Goal: Task Accomplishment & Management: Manage account settings

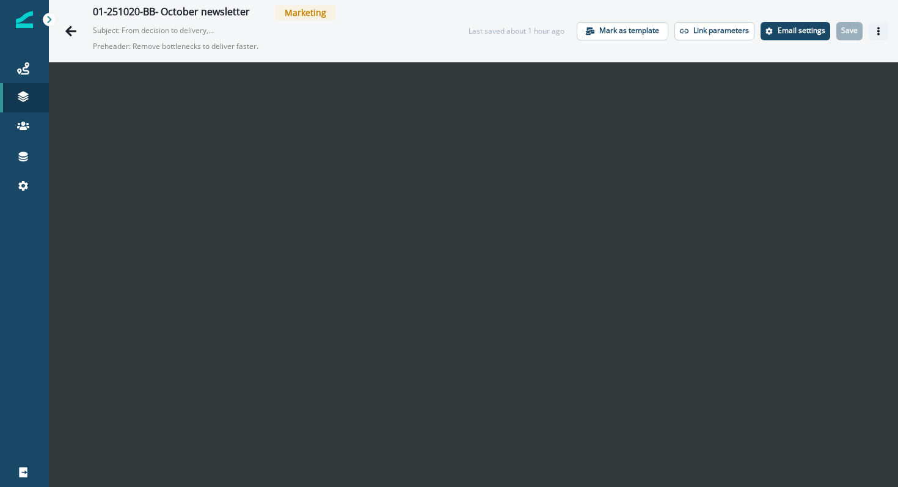
click at [879, 31] on icon "Actions" at bounding box center [878, 31] width 9 height 9
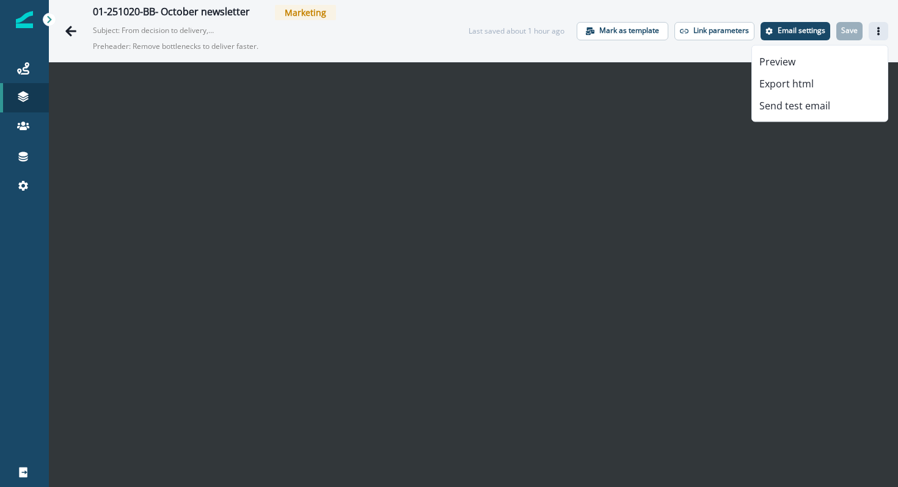
click at [881, 26] on button "Actions" at bounding box center [878, 31] width 20 height 18
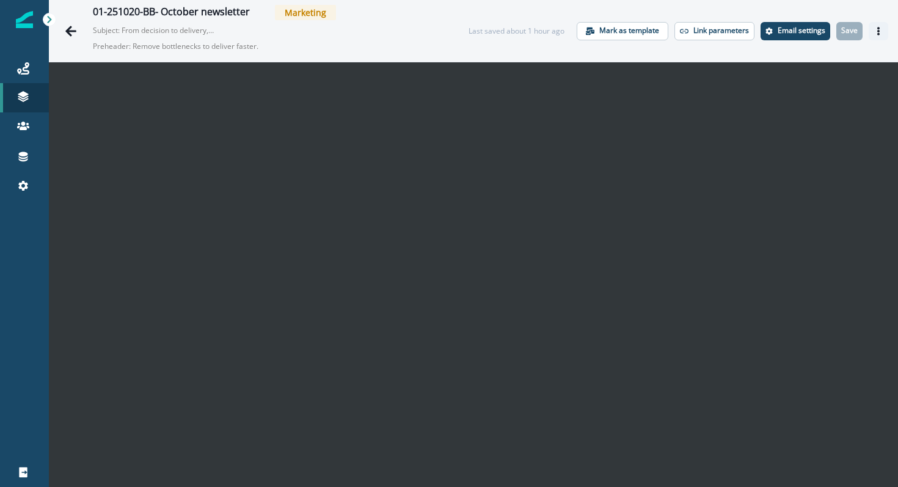
click at [872, 32] on button "Actions" at bounding box center [878, 31] width 20 height 18
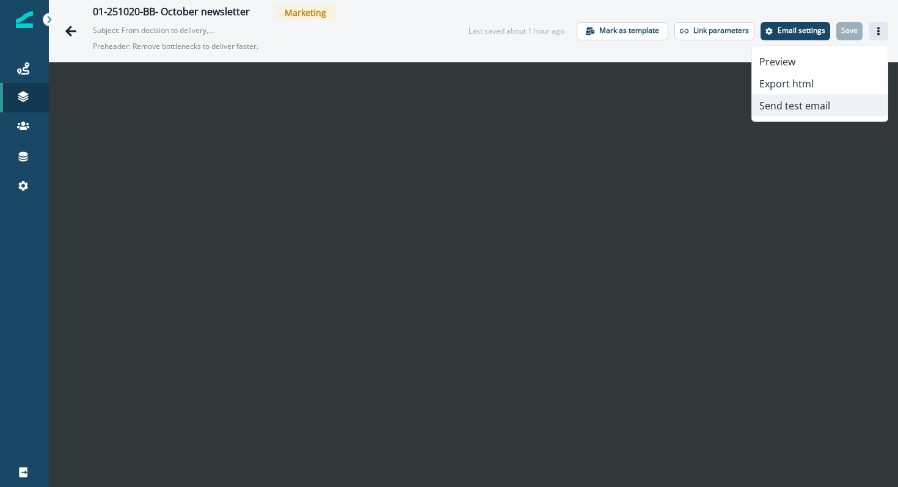
click at [788, 111] on button "Send test email" at bounding box center [820, 106] width 136 height 22
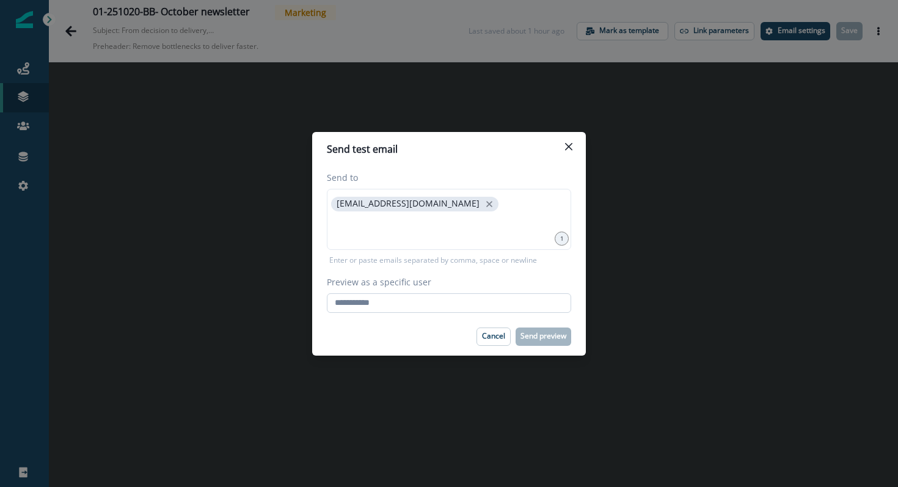
click at [475, 300] on input "Preview as a specific user" at bounding box center [449, 303] width 244 height 20
type input "**********"
click at [418, 336] on div "Cancel Send preview" at bounding box center [449, 336] width 244 height 18
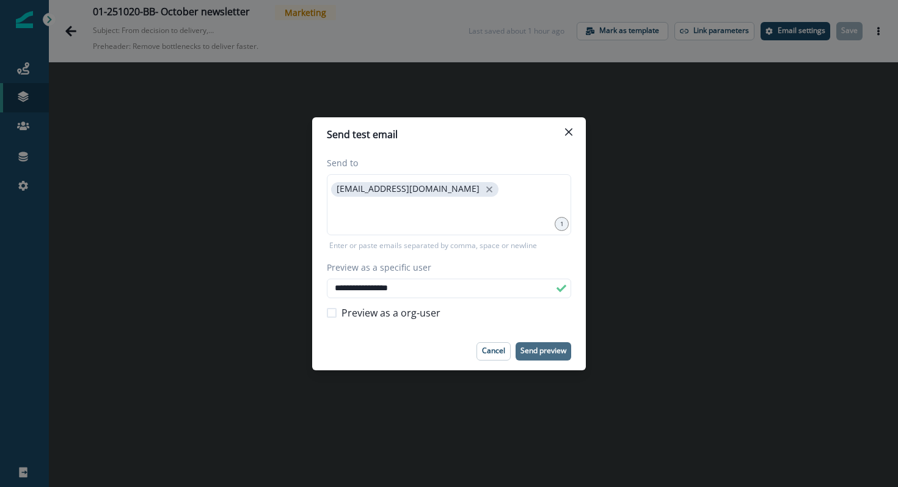
click at [531, 352] on p "Send preview" at bounding box center [543, 350] width 46 height 9
click at [561, 127] on button "Close" at bounding box center [569, 132] width 20 height 20
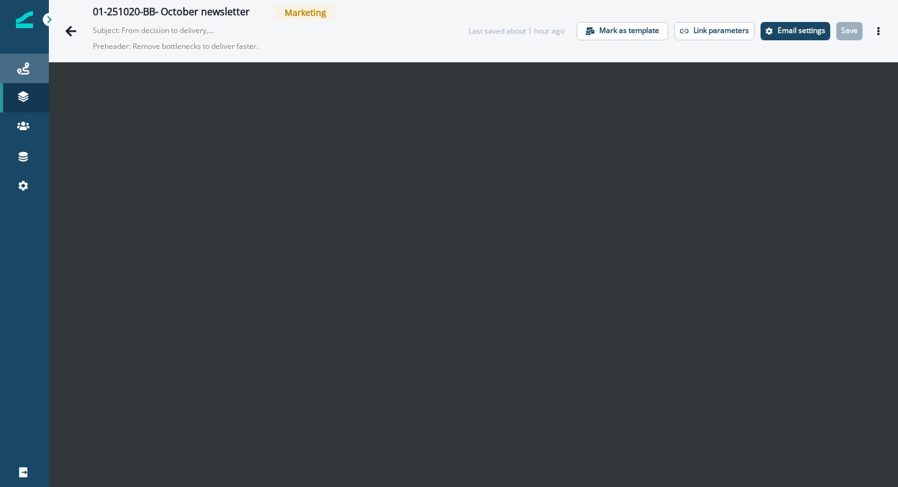
click at [32, 60] on link "Journeys" at bounding box center [24, 68] width 49 height 29
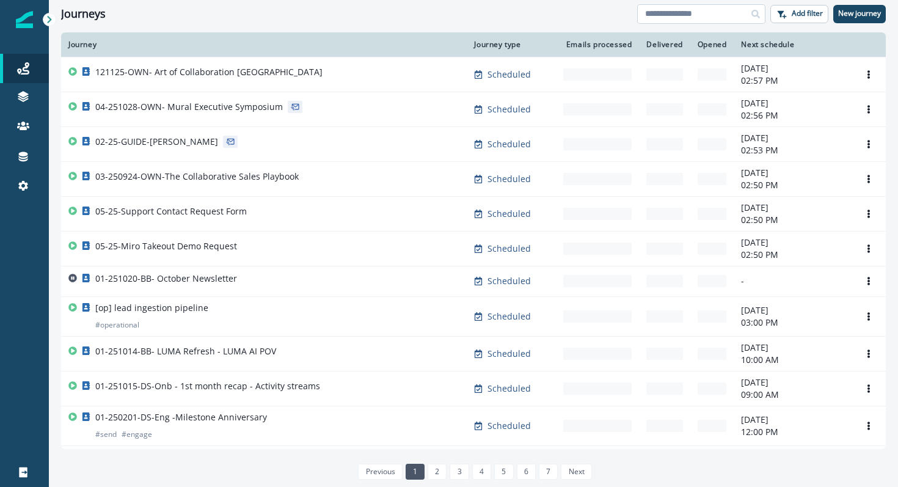
click at [657, 16] on input at bounding box center [701, 14] width 128 height 20
type input "*******"
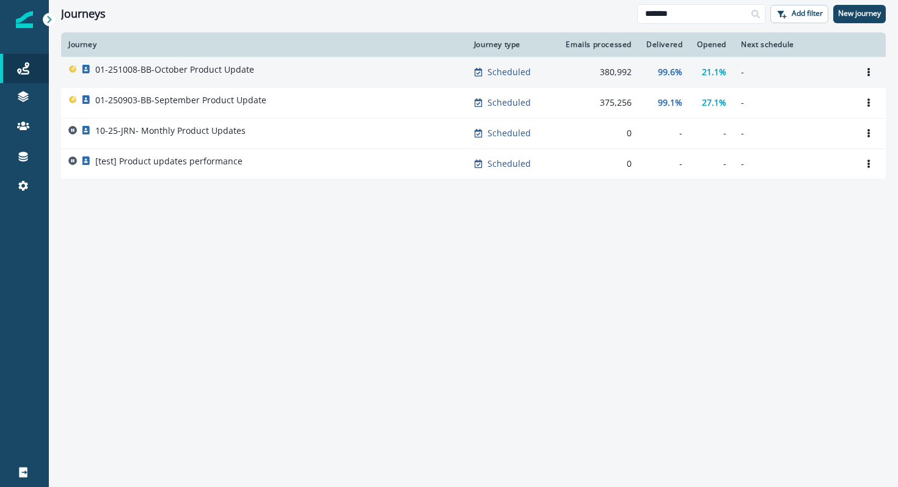
click at [197, 66] on p "01-251008-BB-October Product Update" at bounding box center [174, 70] width 159 height 12
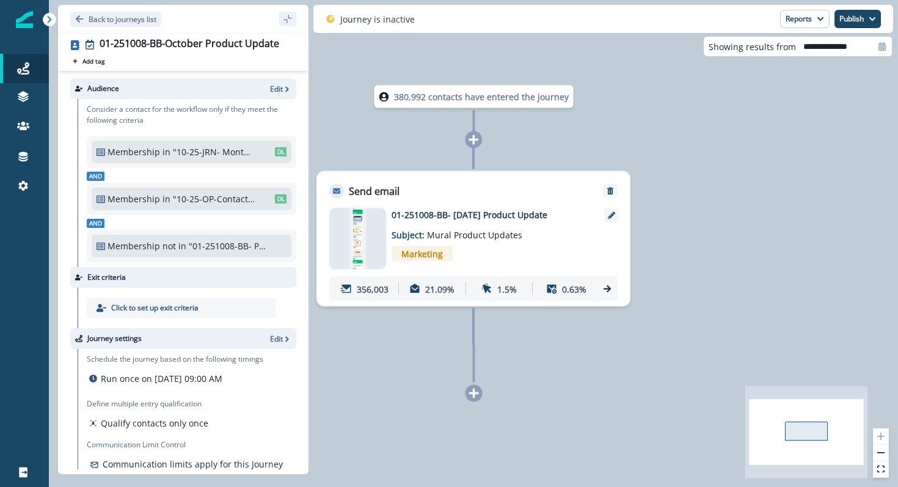
click at [364, 243] on img at bounding box center [357, 238] width 17 height 61
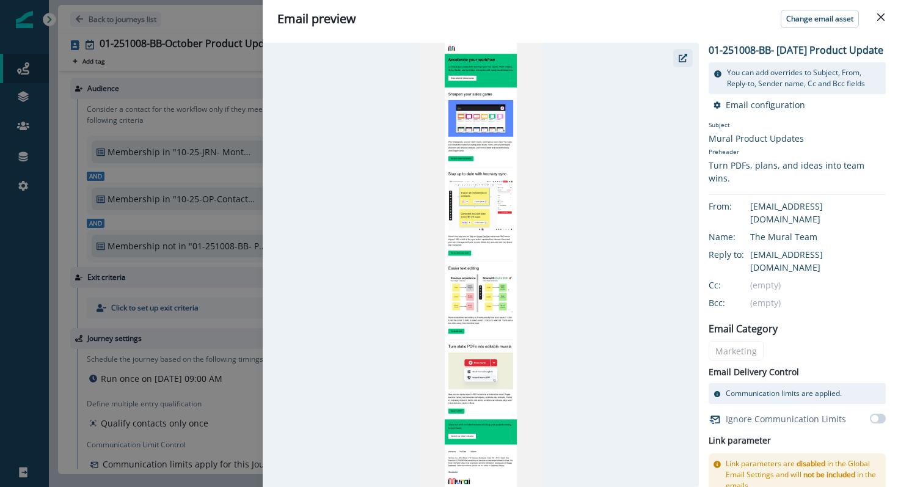
click at [688, 54] on button "button" at bounding box center [683, 58] width 20 height 18
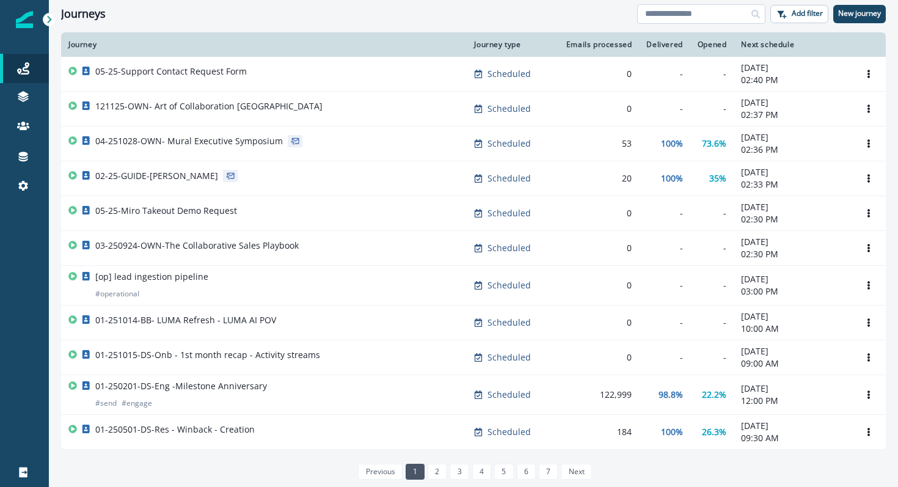
click at [707, 20] on input at bounding box center [701, 14] width 128 height 20
type input "**********"
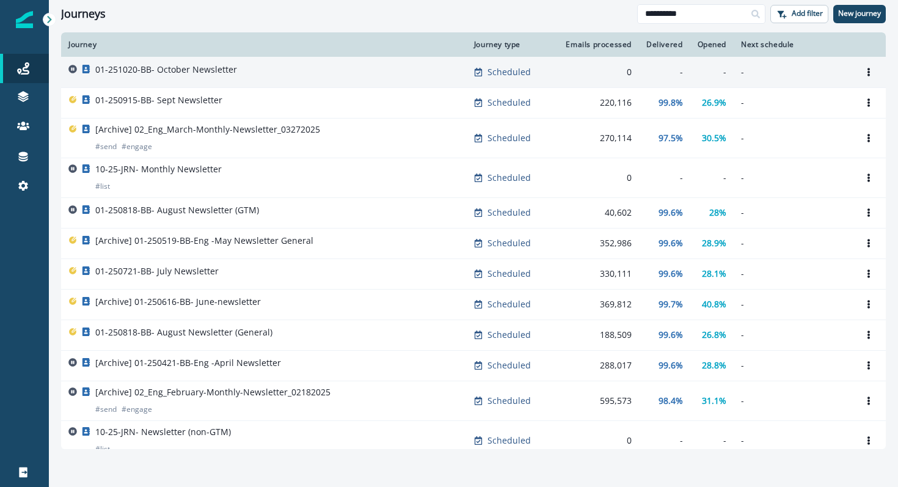
click at [217, 63] on td "01-251020-BB- October Newsletter" at bounding box center [263, 72] width 405 height 31
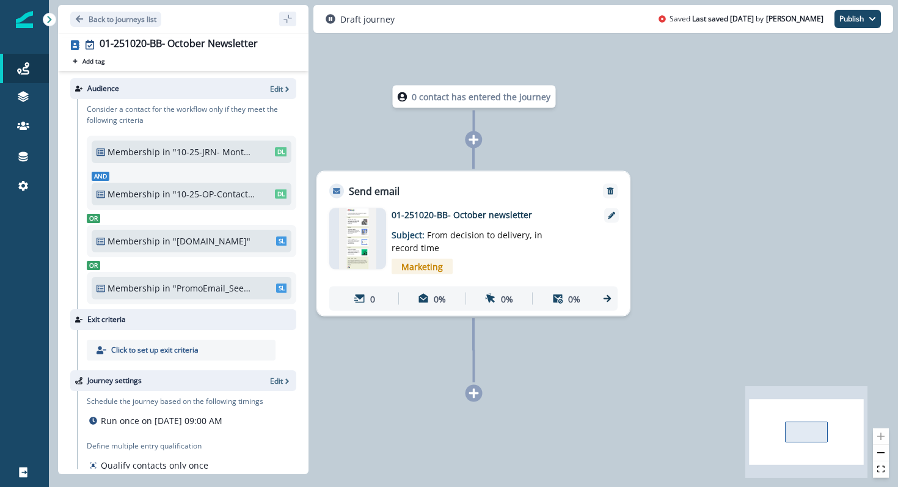
click at [274, 93] on div "Audience Edit" at bounding box center [183, 88] width 226 height 21
click at [282, 90] on p "Edit" at bounding box center [276, 89] width 13 height 10
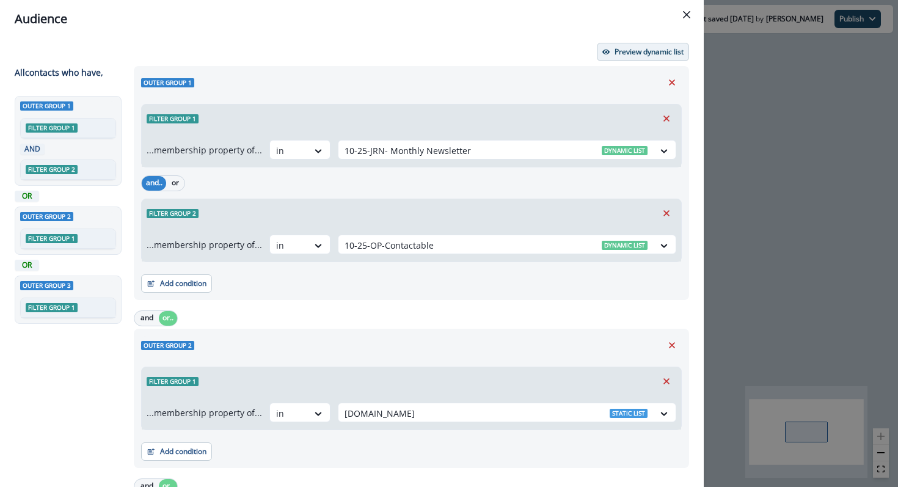
click at [604, 46] on button "Preview dynamic list" at bounding box center [643, 52] width 92 height 18
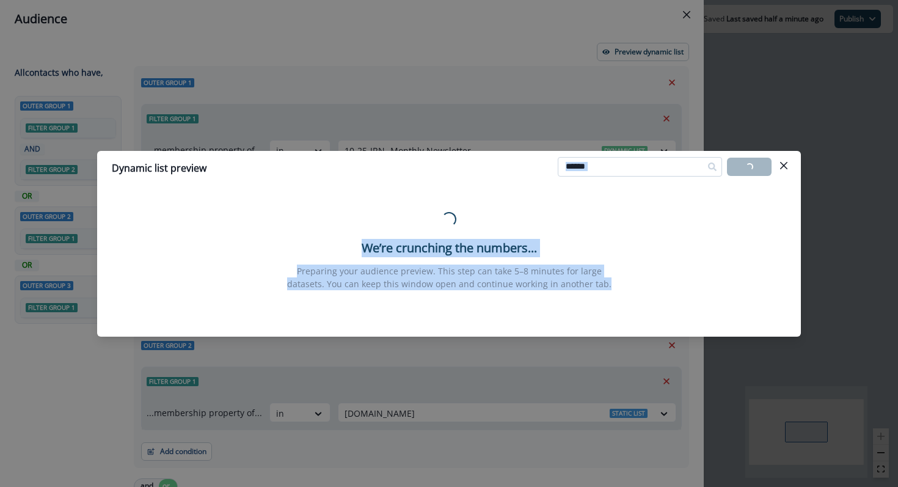
drag, startPoint x: 641, startPoint y: 321, endPoint x: 651, endPoint y: 165, distance: 156.6
click at [651, 164] on section "Dynamic list preview Loading... Export list Loading... We’re crunching the numb…" at bounding box center [448, 244] width 703 height 186
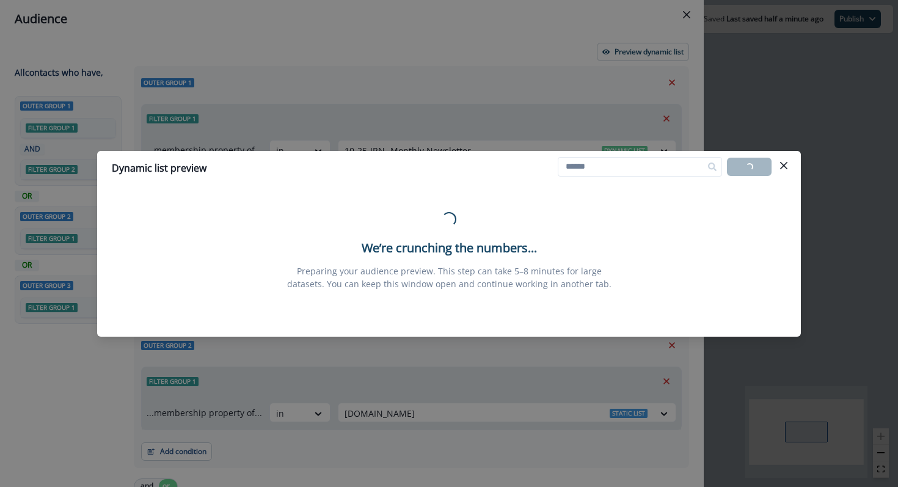
click at [571, 206] on div "Loading... We’re crunching the numbers... Preparing your audience preview. This…" at bounding box center [449, 251] width 674 height 122
drag, startPoint x: 524, startPoint y: 256, endPoint x: 520, endPoint y: 223, distance: 32.6
click at [520, 223] on div "Loading... Just a little longer, accuracy matters! Preparing your audience prev…" at bounding box center [449, 251] width 342 height 78
click at [520, 224] on div "Loading... Just a little longer, accuracy matters! Preparing your audience prev…" at bounding box center [449, 251] width 342 height 78
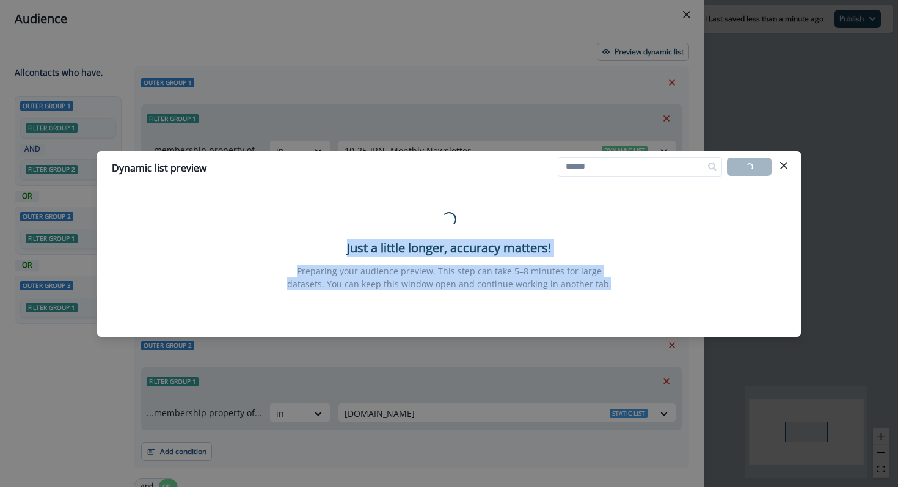
drag, startPoint x: 520, startPoint y: 223, endPoint x: 542, endPoint y: 316, distance: 95.5
click at [542, 316] on section "Dynamic list preview Loading... Export list Loading... Just a little longer, ac…" at bounding box center [448, 244] width 703 height 186
click at [542, 317] on footer at bounding box center [448, 327] width 703 height 20
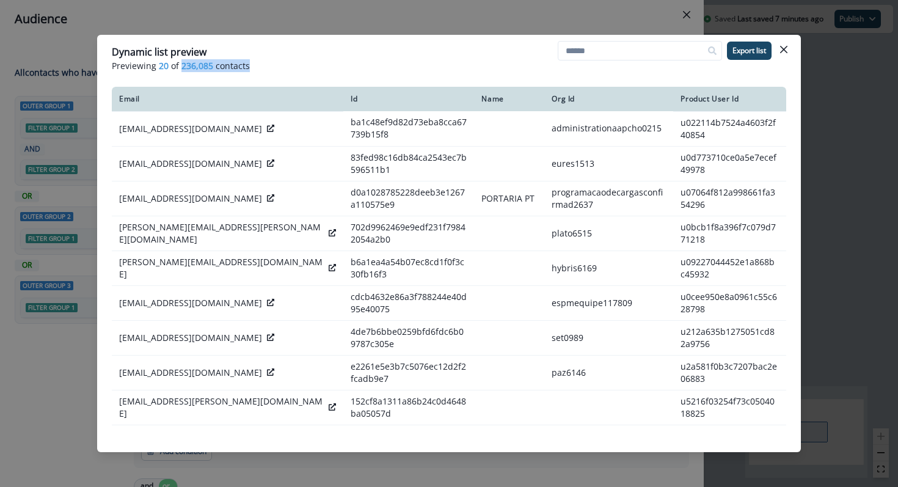
drag, startPoint x: 179, startPoint y: 66, endPoint x: 244, endPoint y: 70, distance: 65.4
click at [245, 70] on p "Previewing 20 of 236,085 contacts" at bounding box center [449, 65] width 674 height 13
drag, startPoint x: 250, startPoint y: 68, endPoint x: 180, endPoint y: 66, distance: 70.3
click at [180, 66] on p "Previewing 20 of 236,085 contacts" at bounding box center [449, 65] width 674 height 13
copy p "236,085 contacts"
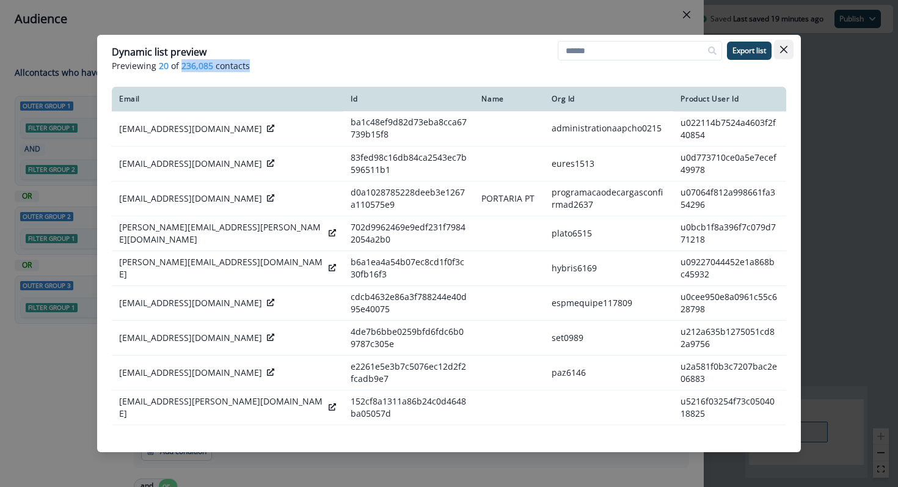
click at [783, 49] on icon "Close" at bounding box center [783, 49] width 7 height 7
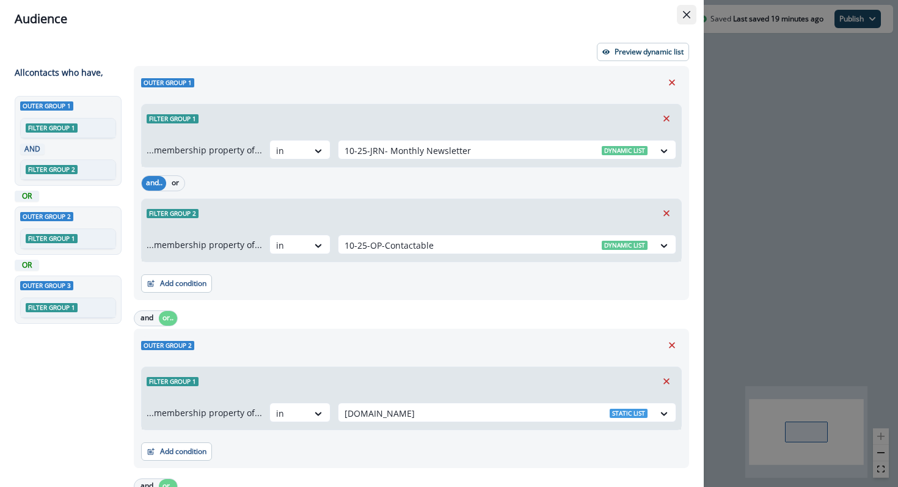
click at [686, 15] on icon "Close" at bounding box center [686, 14] width 7 height 7
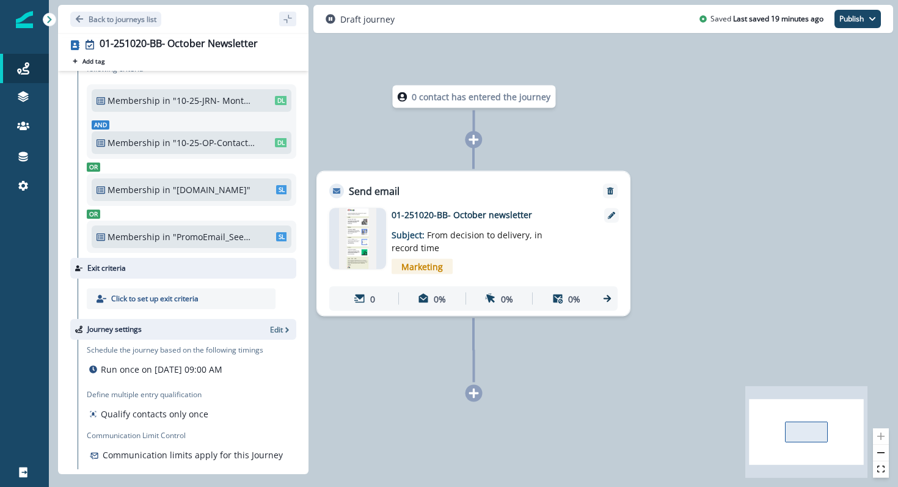
scroll to position [62, 0]
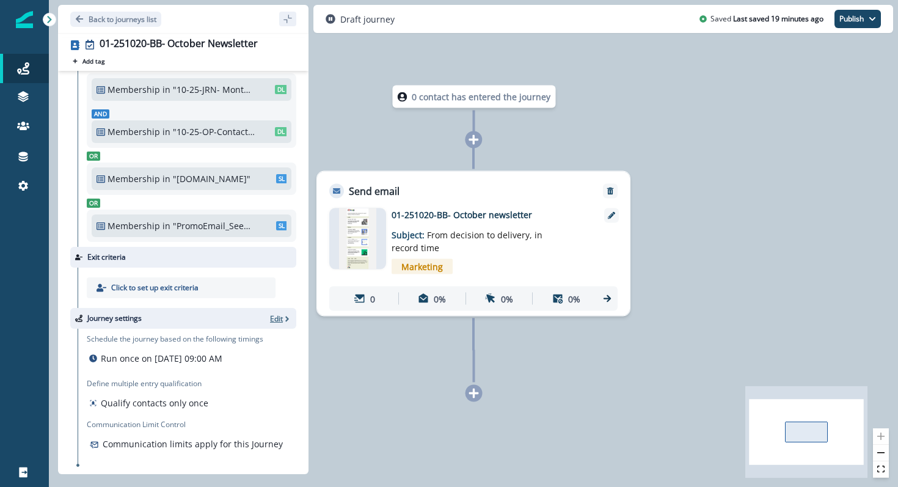
click at [287, 320] on icon "button" at bounding box center [287, 318] width 9 height 9
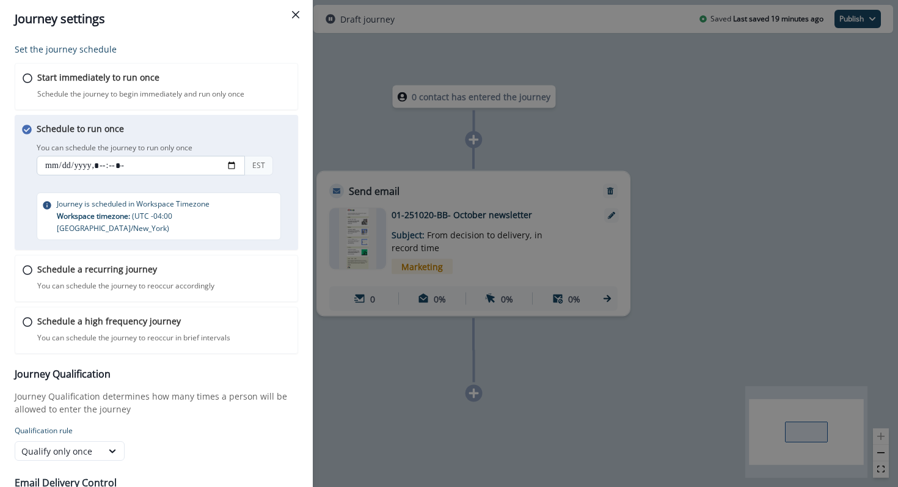
click at [231, 165] on input "datetime-local" at bounding box center [141, 166] width 208 height 20
type input "**********"
click at [246, 394] on p "Journey Qualification determines how many times a person will be allowed to ent…" at bounding box center [156, 403] width 283 height 26
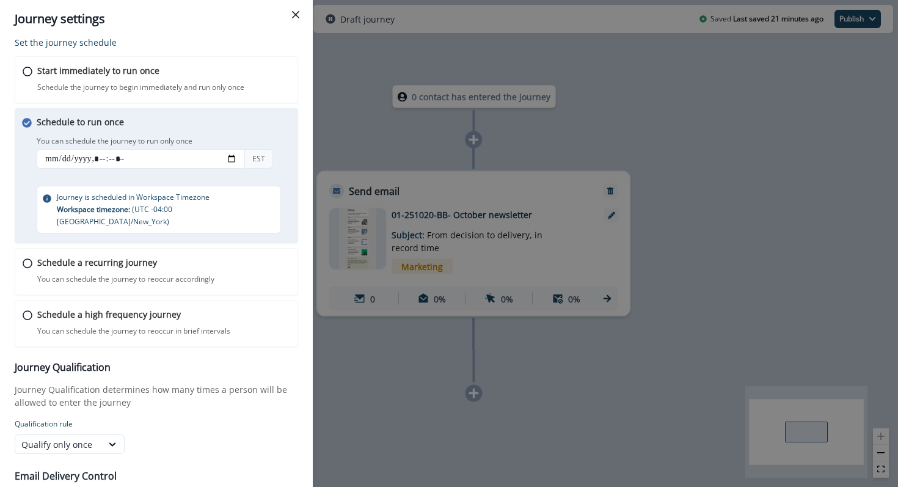
scroll to position [69, 0]
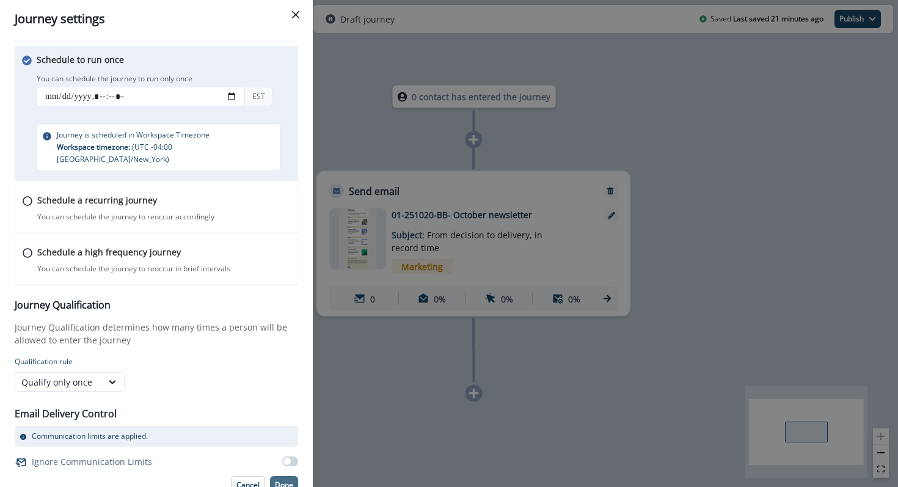
click at [288, 481] on p "Done" at bounding box center [284, 485] width 18 height 9
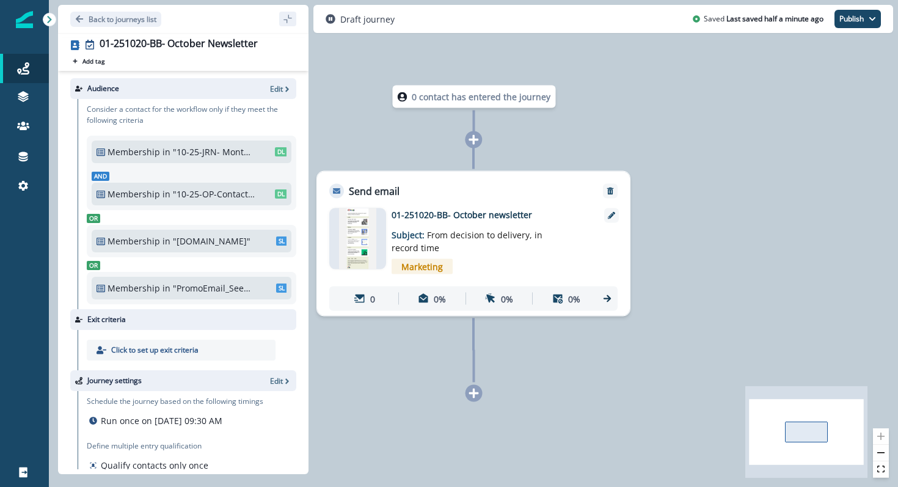
scroll to position [65, 0]
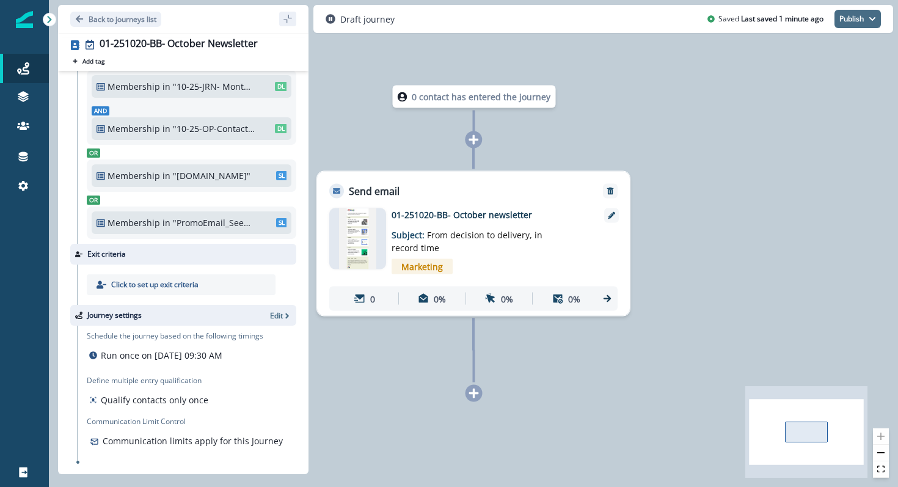
click at [857, 22] on button "Publish" at bounding box center [857, 19] width 46 height 18
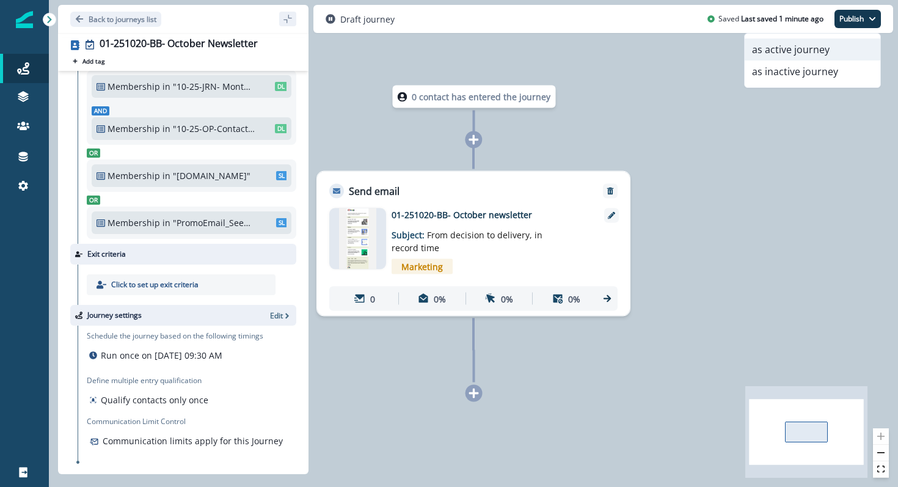
click at [815, 52] on button "as active journey" at bounding box center [812, 49] width 136 height 22
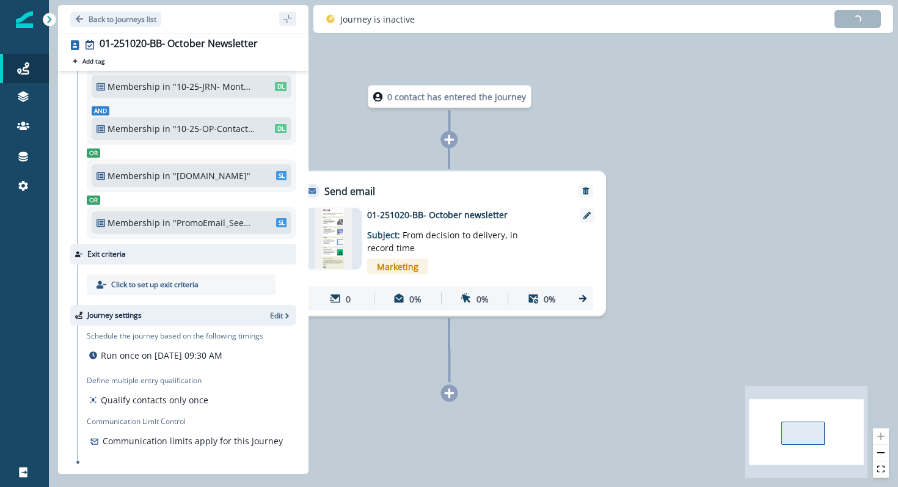
scroll to position [62, 0]
